Goal: Task Accomplishment & Management: Use online tool/utility

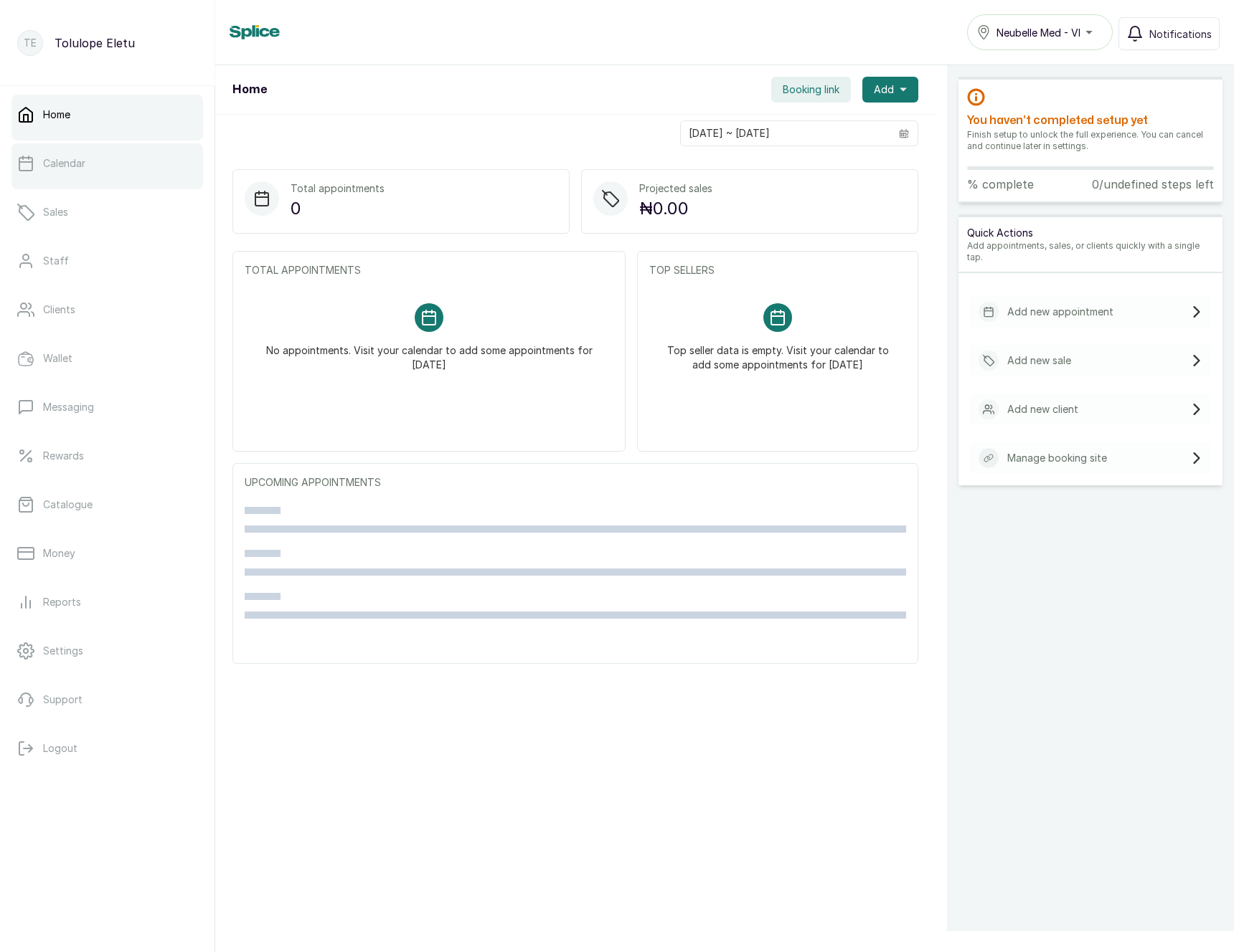
click at [69, 161] on p "Calendar" at bounding box center [64, 163] width 42 height 14
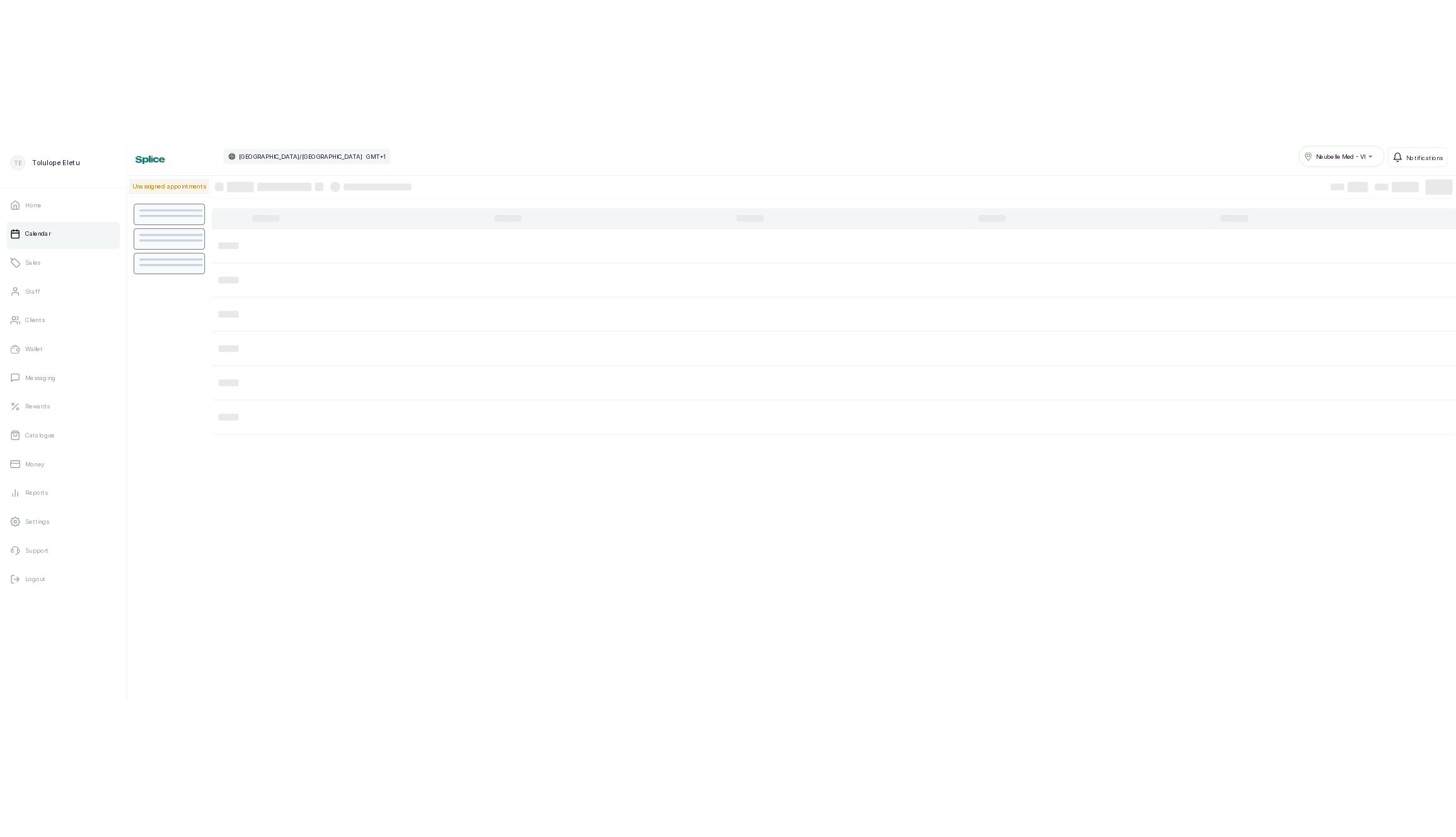
scroll to position [424, 0]
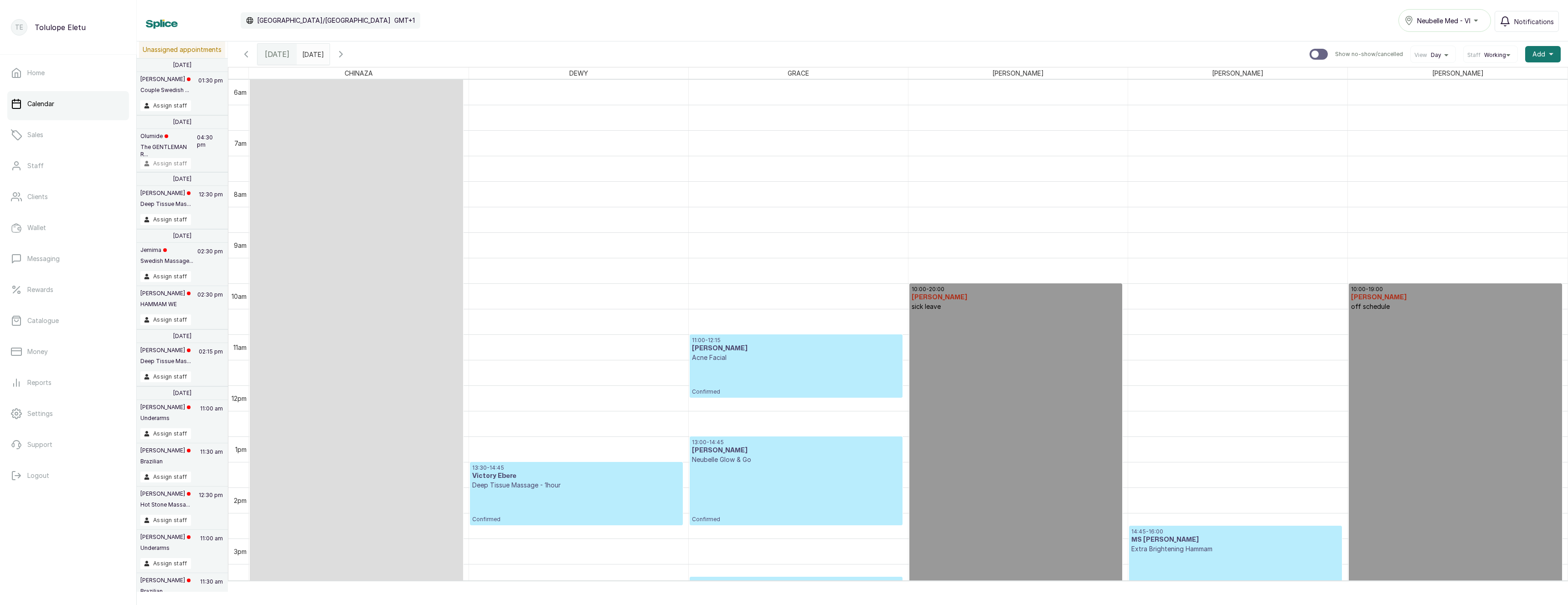
click at [168, 161] on button "Assign staff" at bounding box center [166, 164] width 51 height 11
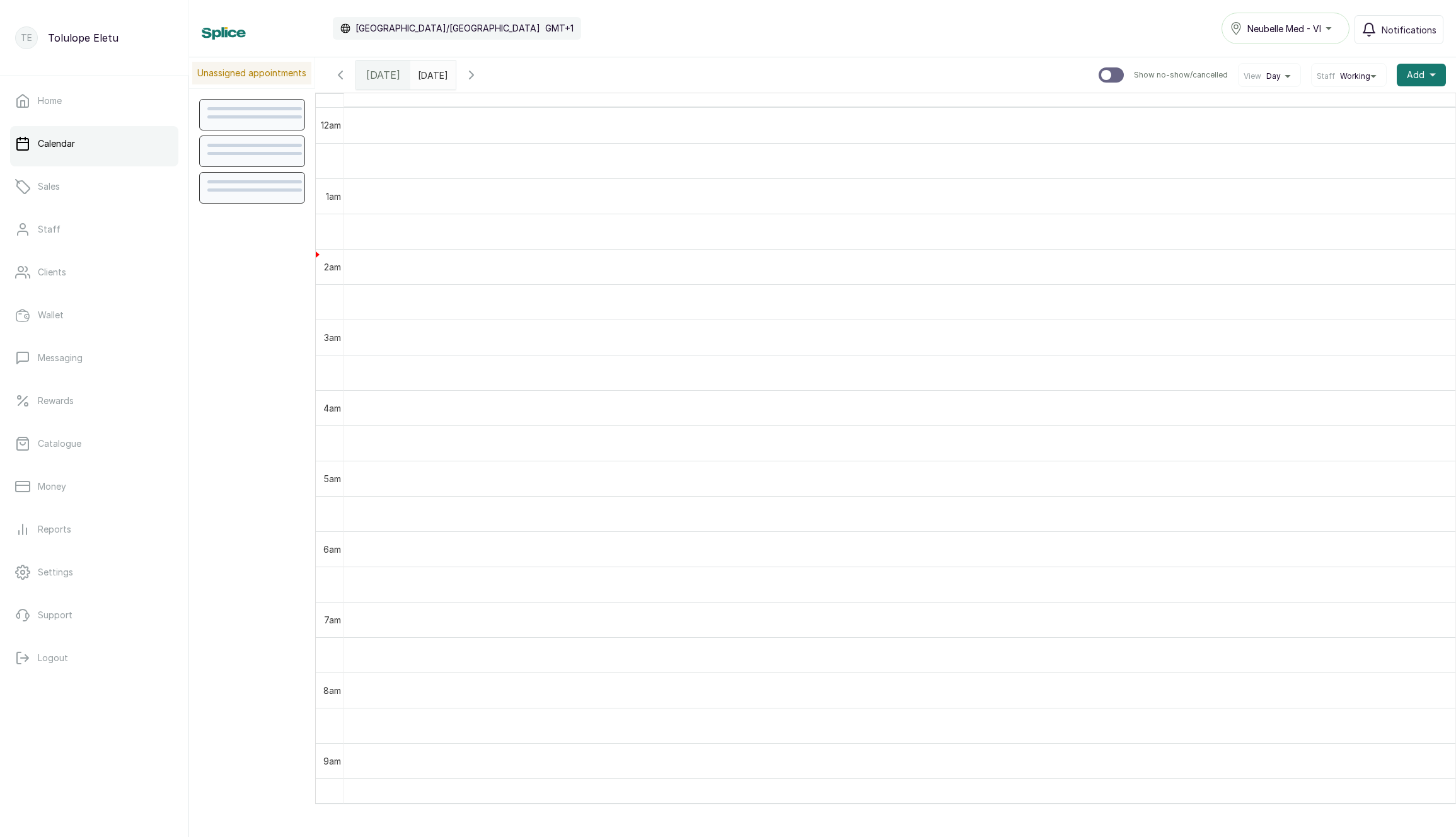
scroll to position [424, 0]
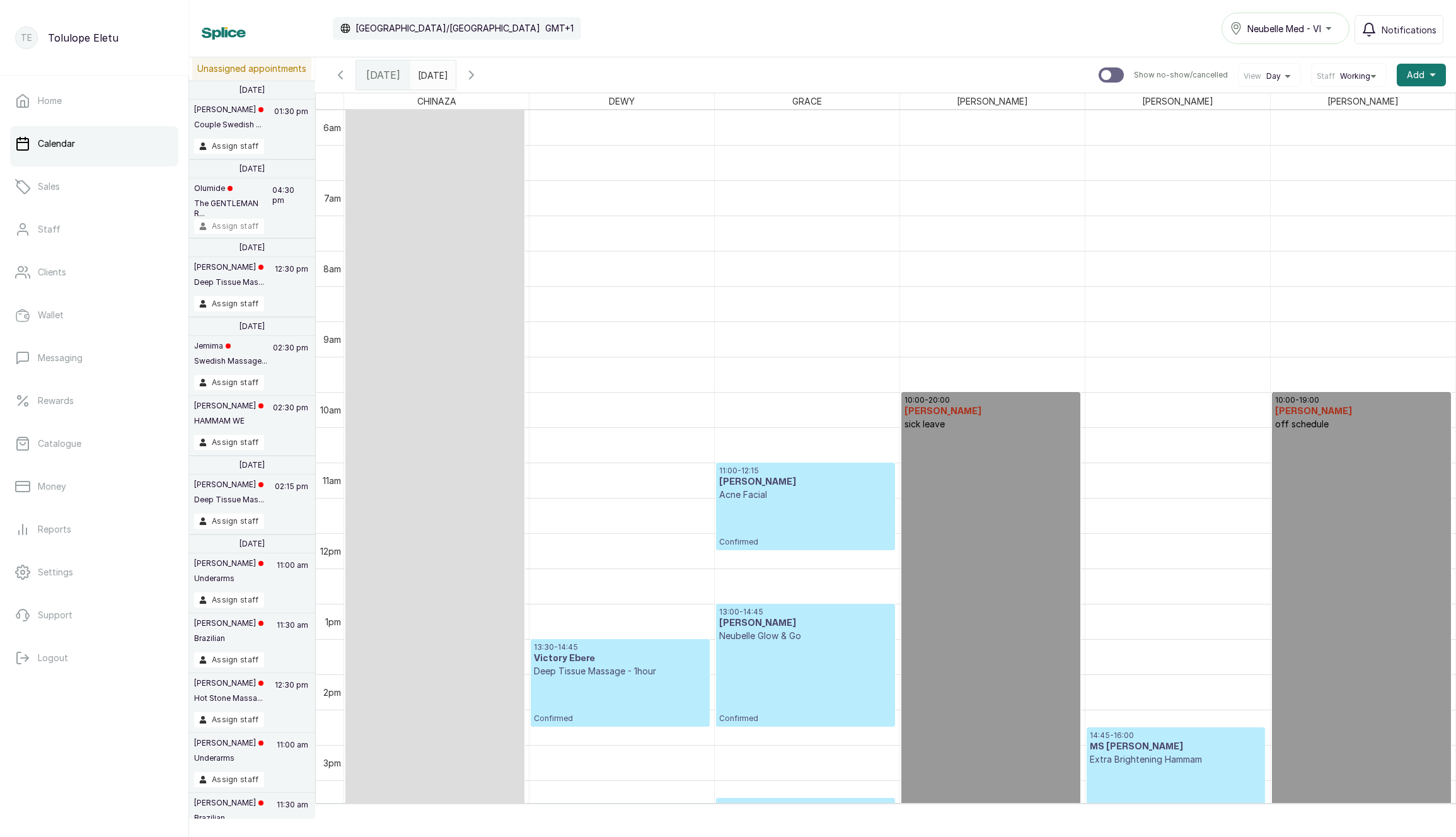
click at [221, 226] on button "Assign staff" at bounding box center [229, 227] width 70 height 15
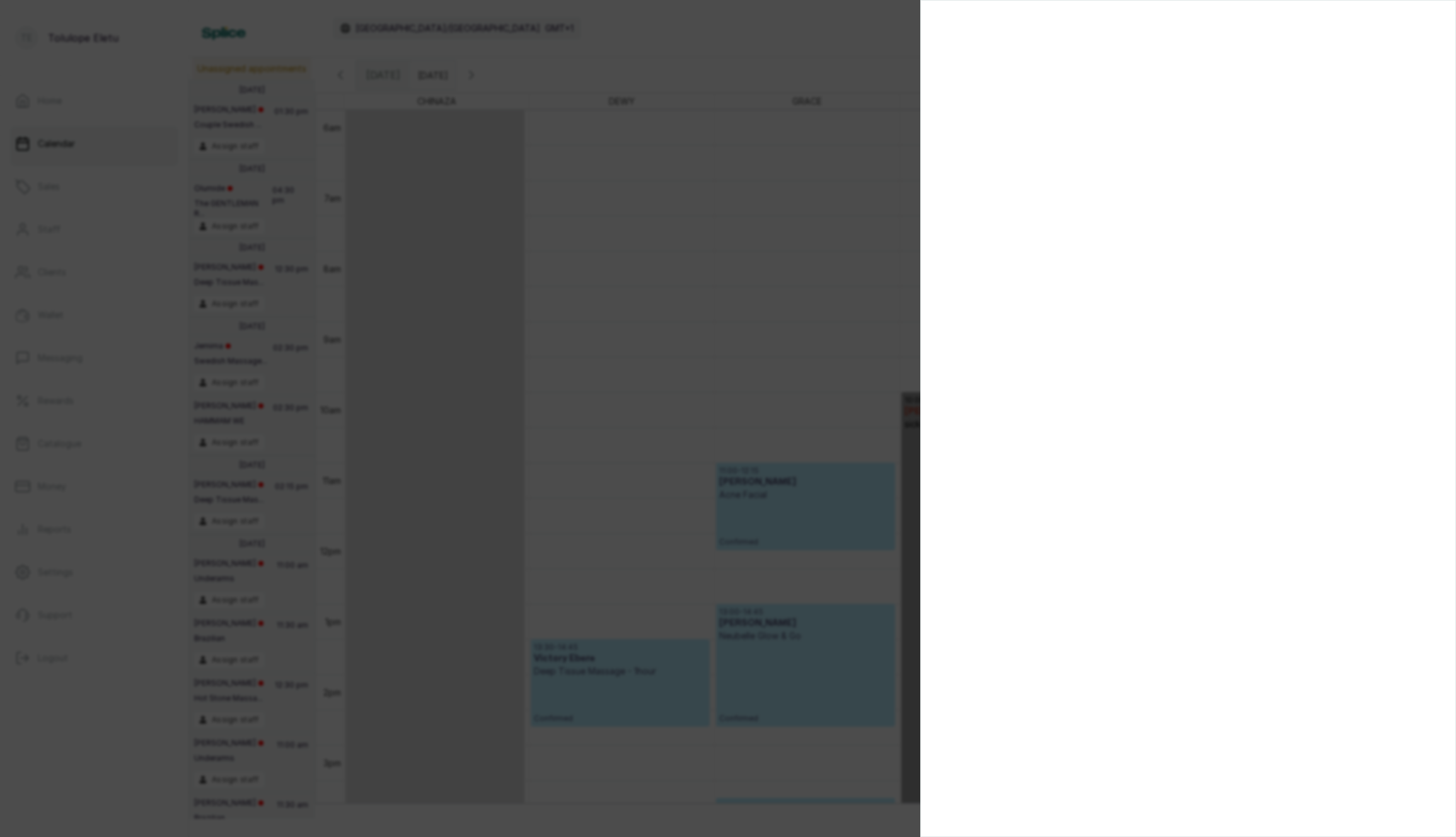
click at [844, 320] on div at bounding box center [728, 418] width 1456 height 837
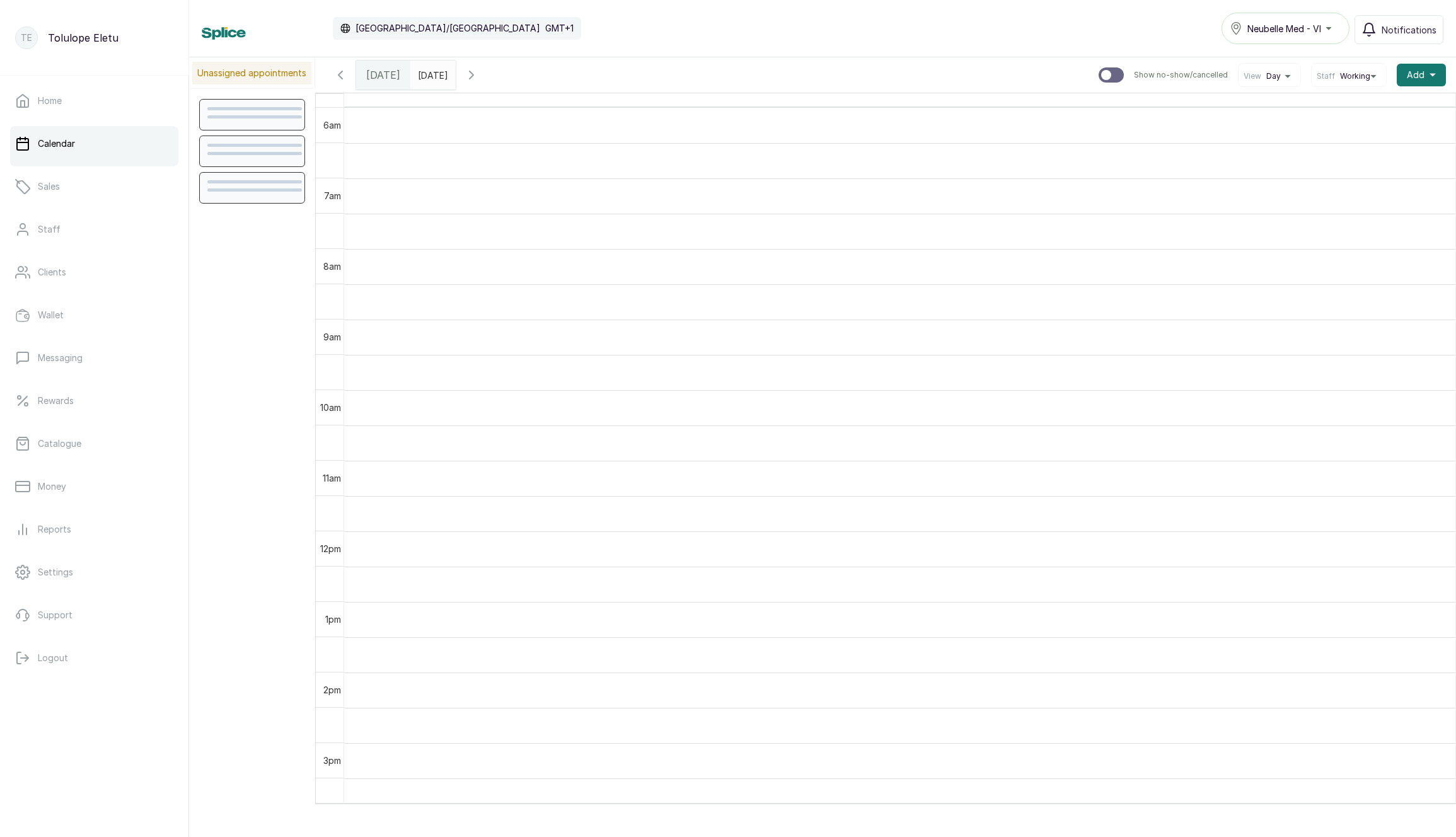
scroll to position [424, 0]
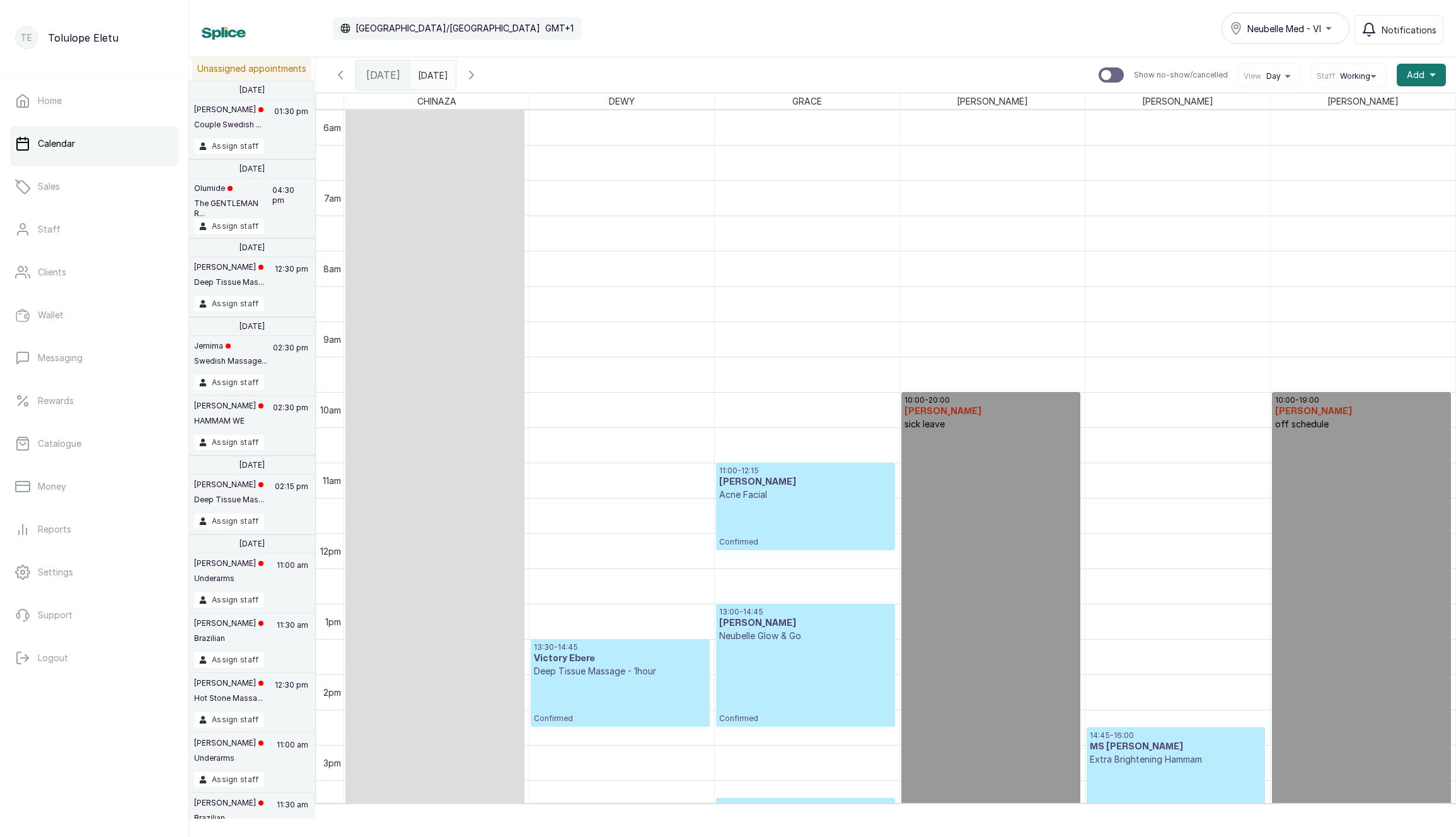
scroll to position [421, 0]
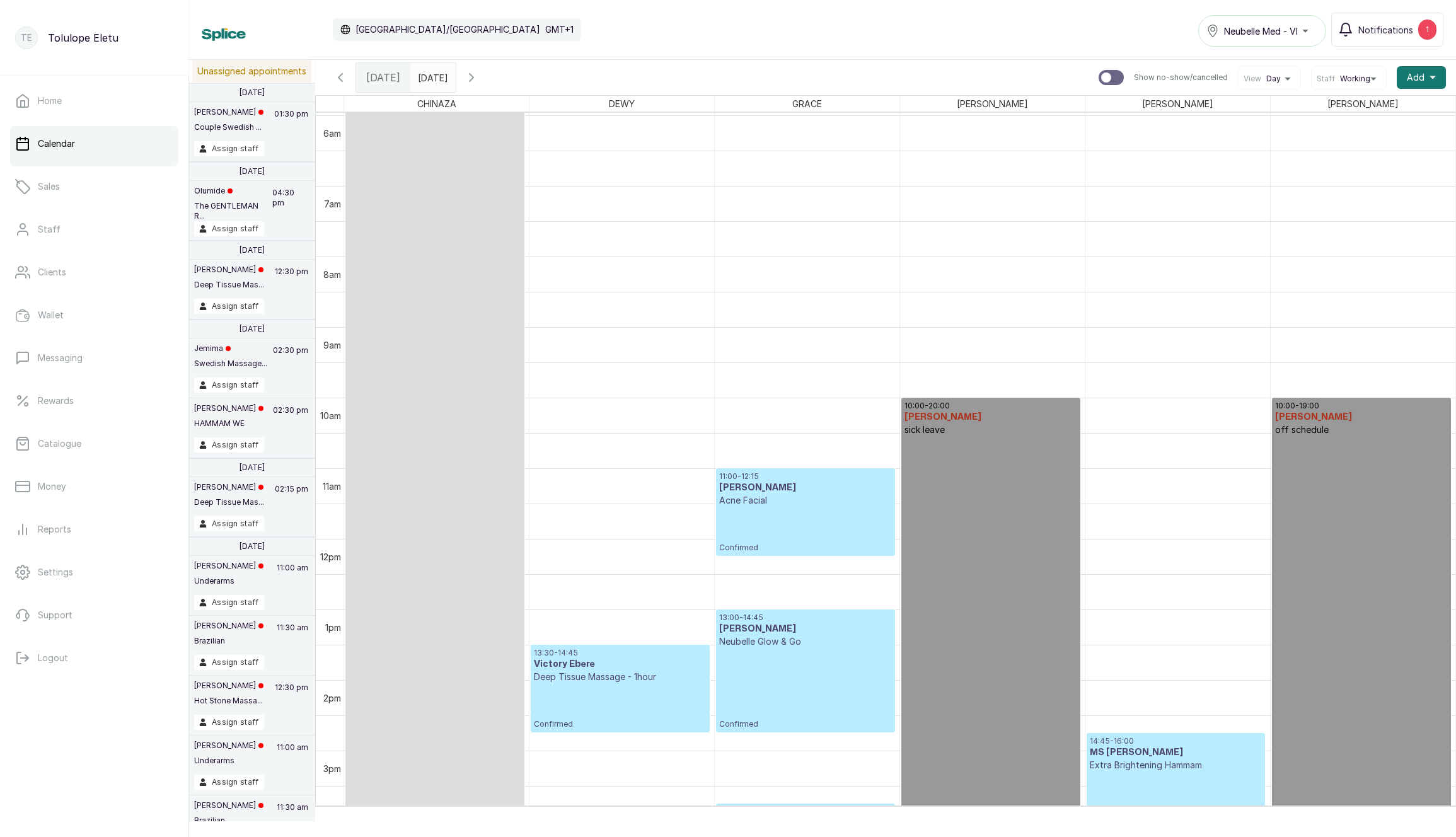
click at [957, 54] on div "Calendar [GEOGRAPHIC_DATA]/[GEOGRAPHIC_DATA] GMT+1 Neubelle Med - VI Notificati…" at bounding box center [822, 29] width 1267 height 60
